Goal: Navigation & Orientation: Find specific page/section

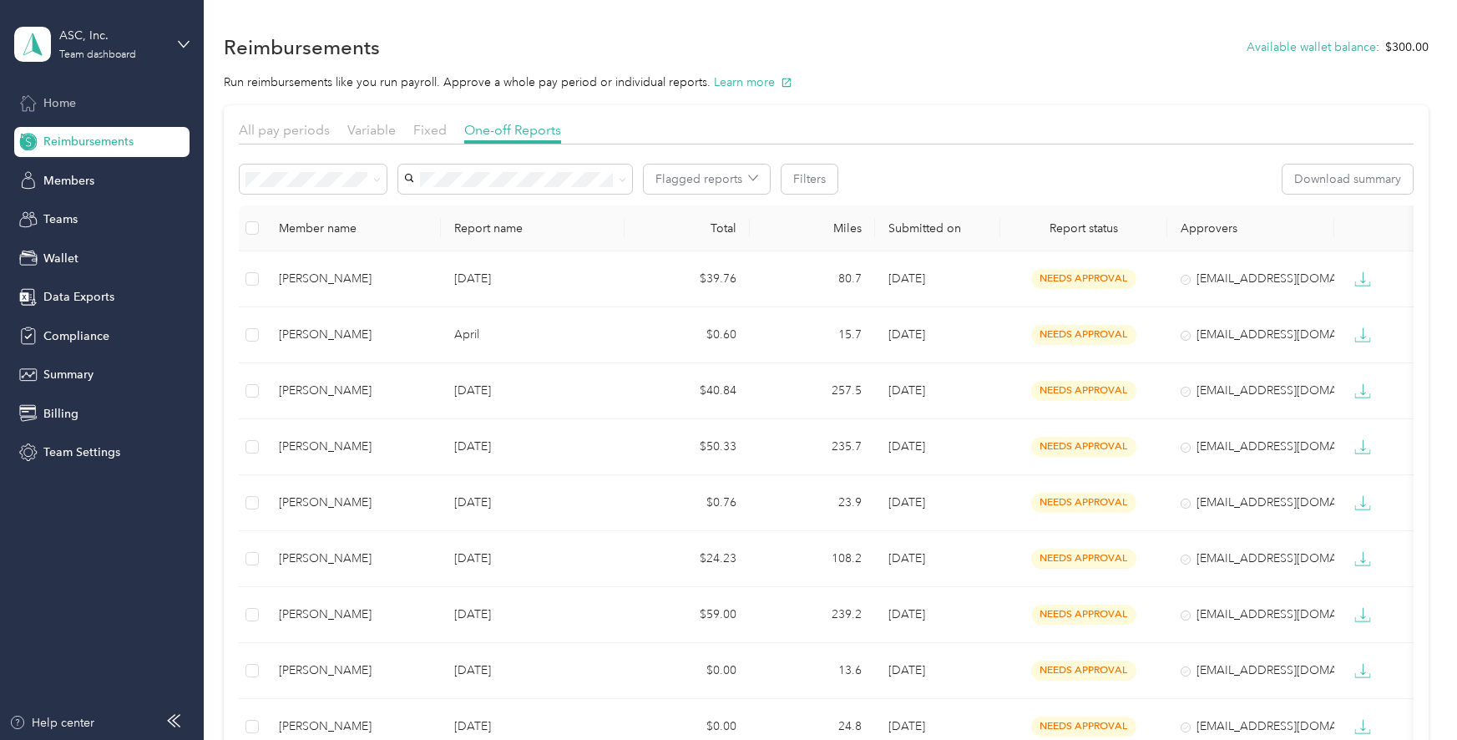
click at [95, 98] on div "Home" at bounding box center [101, 103] width 175 height 30
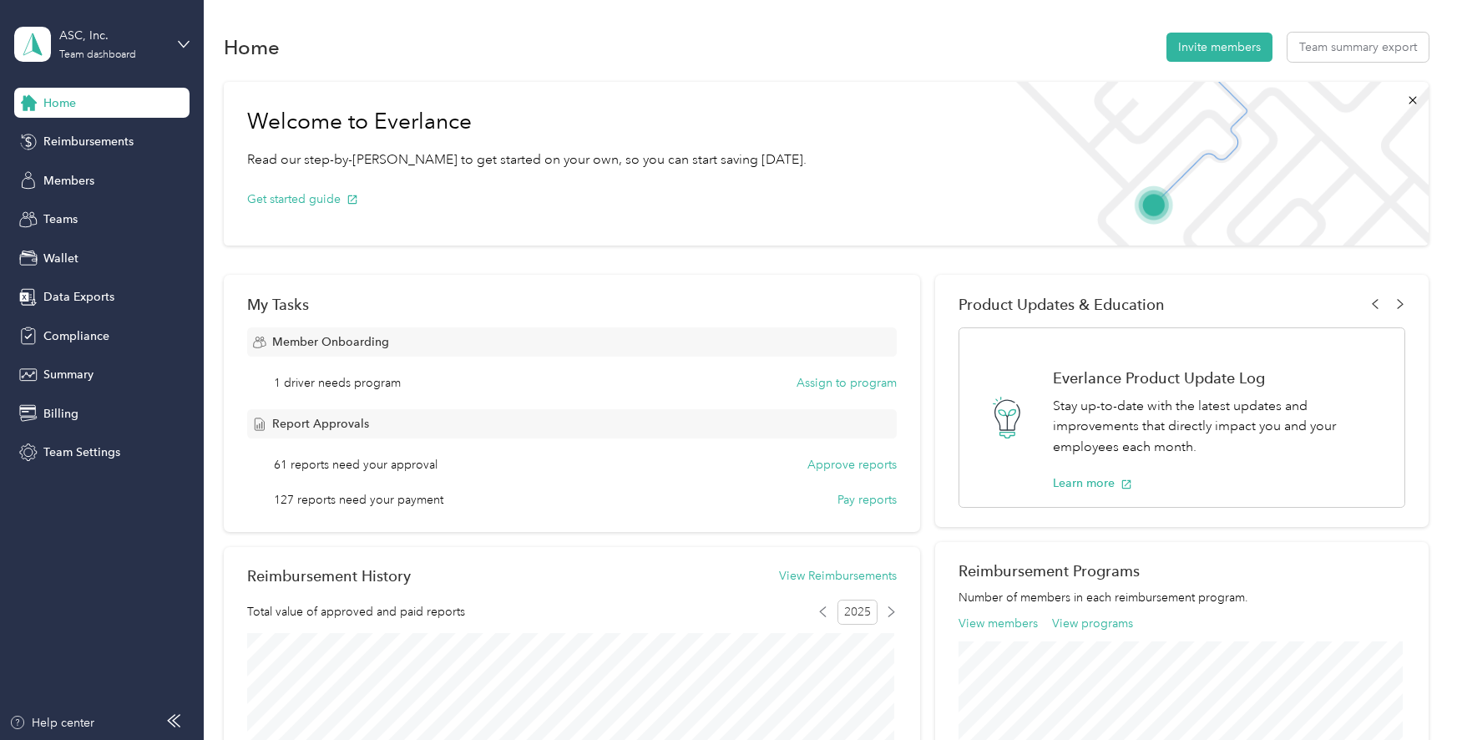
click at [110, 111] on div "Home" at bounding box center [101, 103] width 175 height 30
click at [118, 37] on div "ASC, Inc." at bounding box center [111, 36] width 104 height 18
click at [741, 55] on div "Home Invite members Team summary export" at bounding box center [826, 46] width 1204 height 35
click at [120, 133] on span "Reimbursements" at bounding box center [88, 142] width 90 height 18
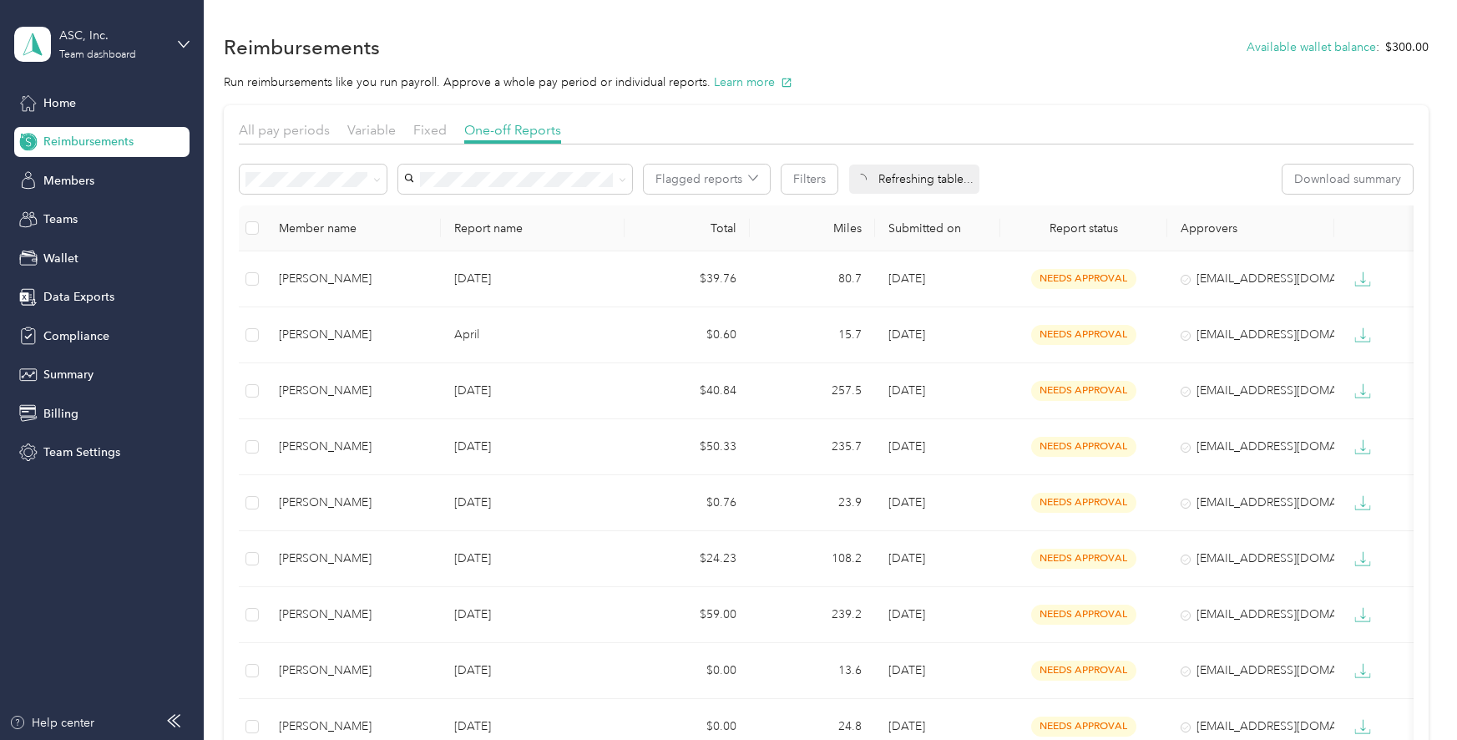
click at [286, 140] on div "All pay periods Variable Fixed One-off Reports" at bounding box center [826, 132] width 1175 height 24
click at [284, 129] on span "All pay periods" at bounding box center [284, 130] width 91 height 16
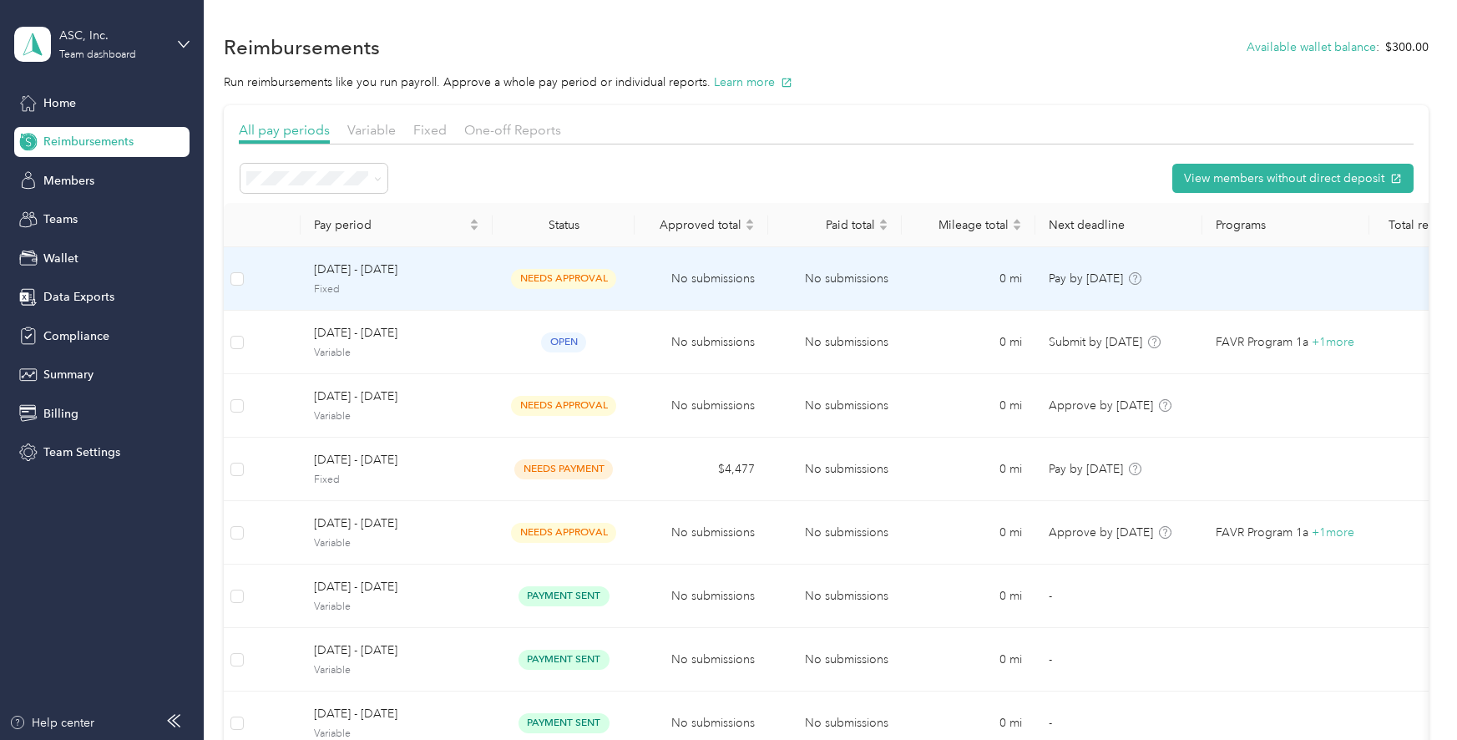
click at [477, 284] on span "Fixed" at bounding box center [396, 289] width 165 height 15
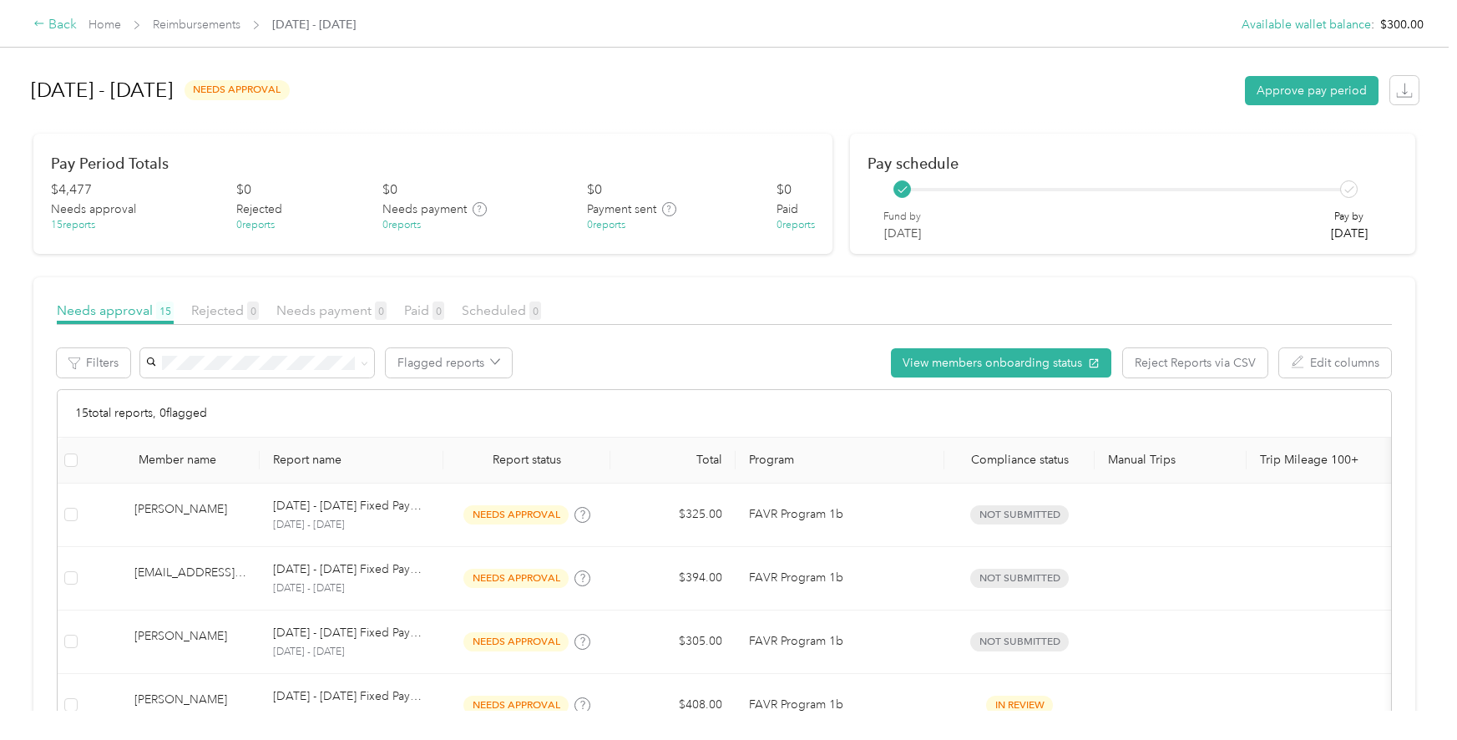
click at [62, 20] on div "Back" at bounding box center [54, 25] width 43 height 20
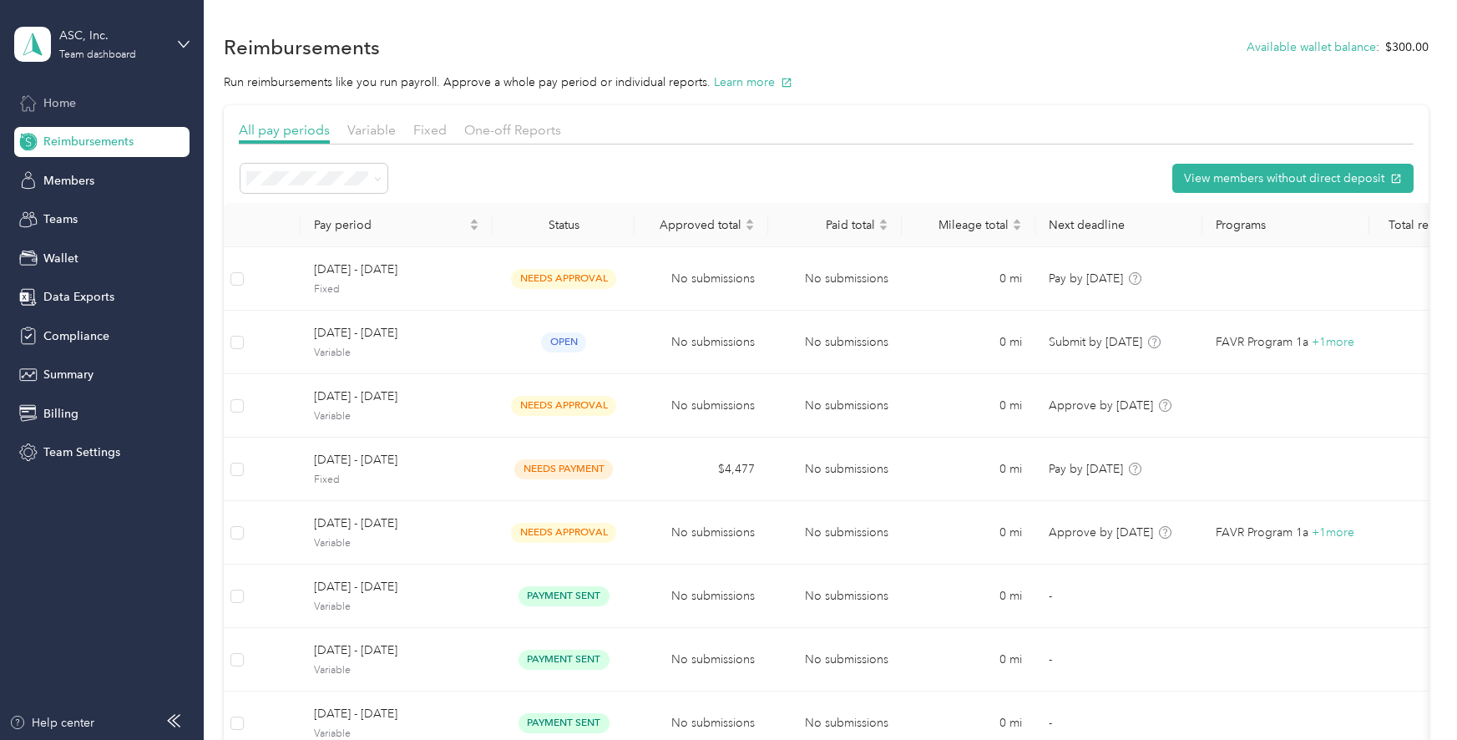
click at [68, 112] on div "Home" at bounding box center [101, 103] width 175 height 30
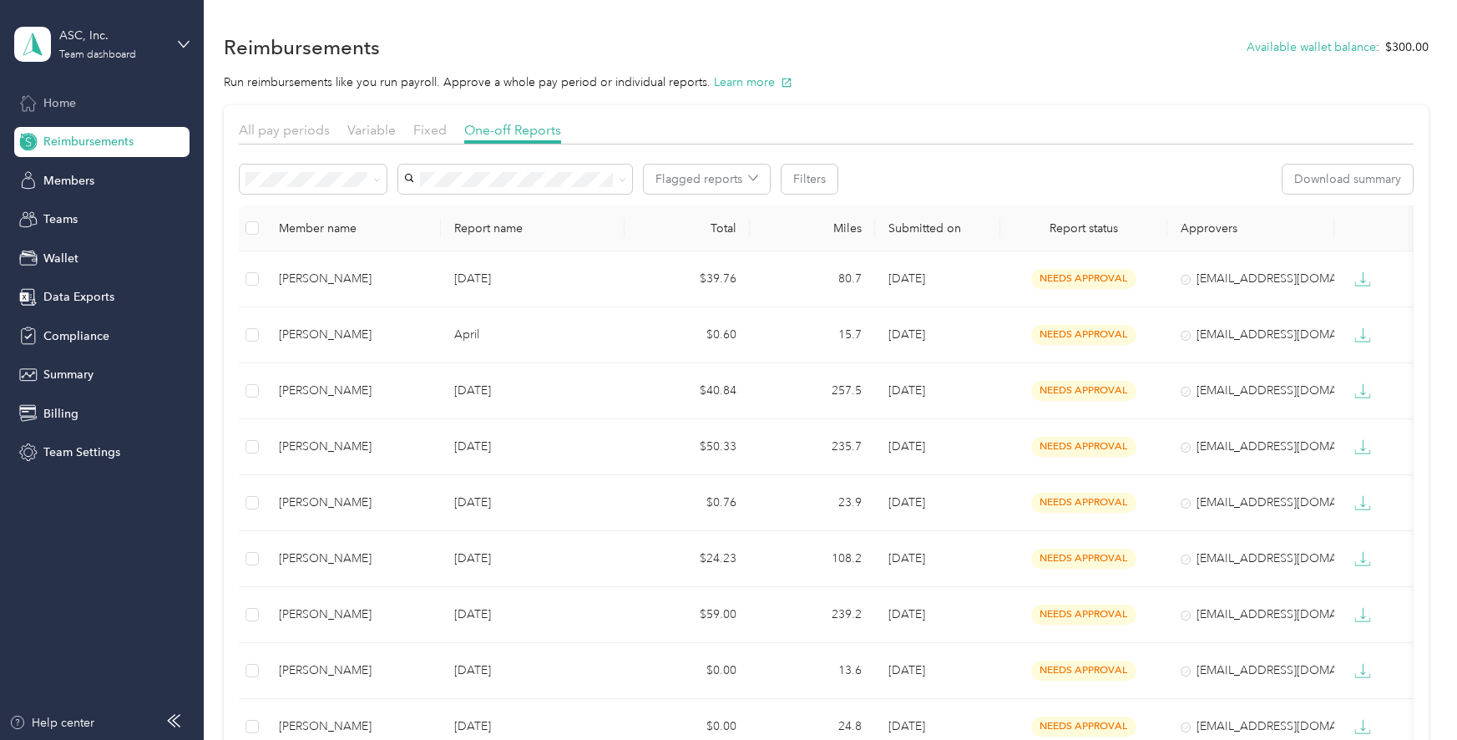
click at [99, 111] on div "Home" at bounding box center [101, 103] width 175 height 30
